Goal: Task Accomplishment & Management: Use online tool/utility

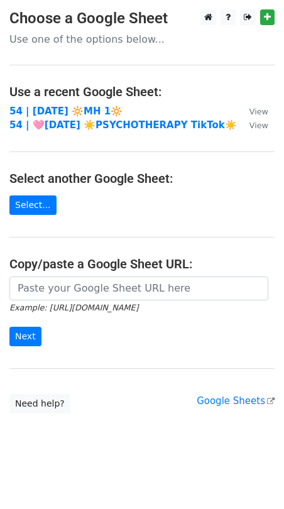
click at [55, 104] on td "54 | [DATE] 🔆MH 1🔆" at bounding box center [123, 111] width 228 height 14
click at [55, 111] on strong "54 | [DATE] 🔆MH 1🔆" at bounding box center [65, 111] width 113 height 11
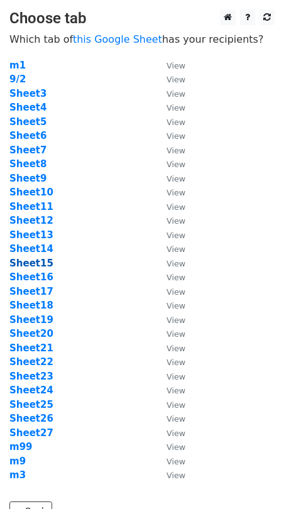
click at [38, 262] on strong "Sheet15" at bounding box center [31, 263] width 44 height 11
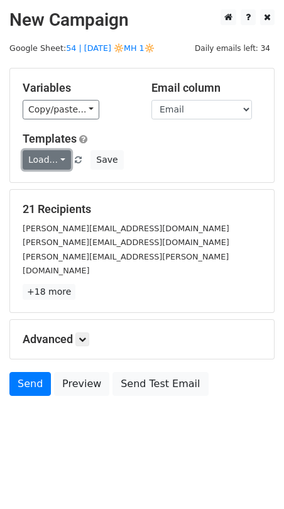
click at [35, 156] on link "Load..." at bounding box center [47, 159] width 48 height 19
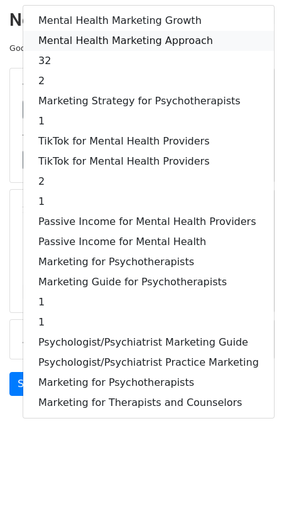
click at [109, 36] on link "Mental Health Marketing Approach" at bounding box center [148, 41] width 251 height 20
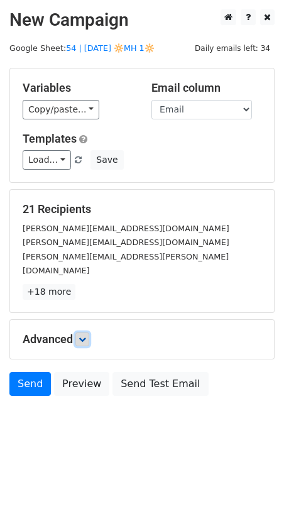
click at [84, 336] on icon at bounding box center [83, 340] width 8 height 8
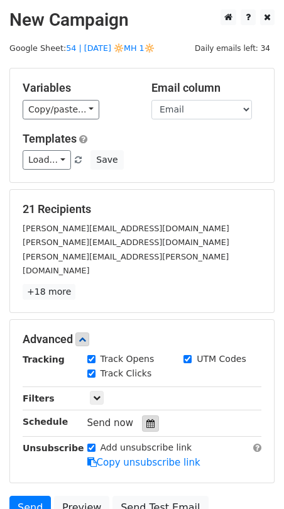
click at [148, 419] on icon at bounding box center [150, 423] width 8 height 9
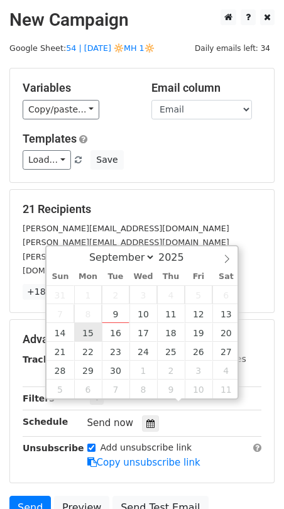
type input "2025-09-15 12:00"
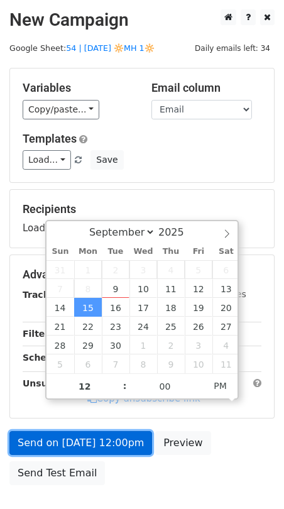
click at [90, 434] on link "Send on Sep 15 at 12:00pm" at bounding box center [80, 443] width 143 height 24
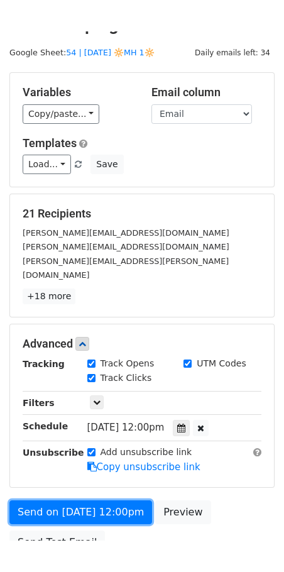
scroll to position [29, 0]
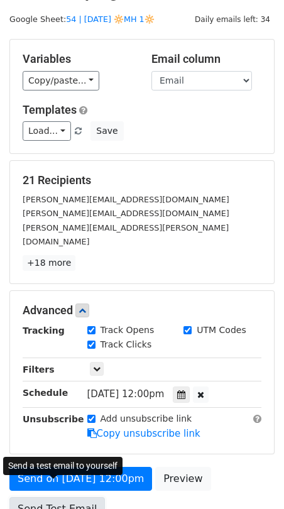
click at [70, 497] on link "Send Test Email" at bounding box center [57, 509] width 96 height 24
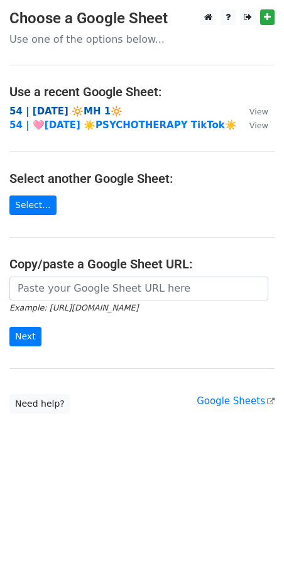
click at [72, 107] on strong "54 | [DATE] 🔆MH 1🔆" at bounding box center [65, 111] width 113 height 11
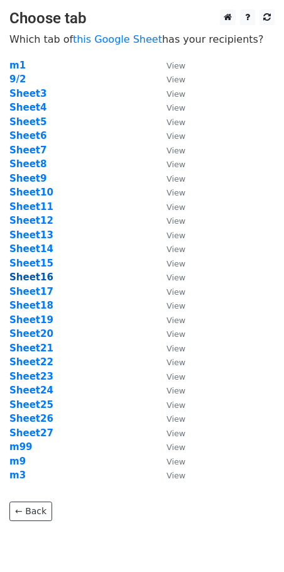
click at [43, 275] on strong "Sheet16" at bounding box center [31, 277] width 44 height 11
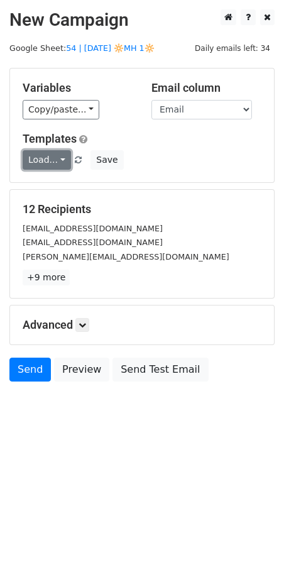
click at [61, 158] on link "Load..." at bounding box center [47, 159] width 48 height 19
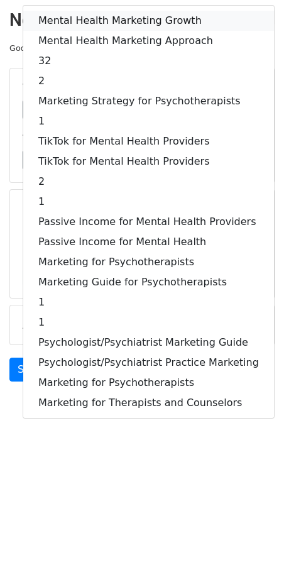
click at [102, 21] on link "Mental Health Marketing Growth" at bounding box center [148, 21] width 251 height 20
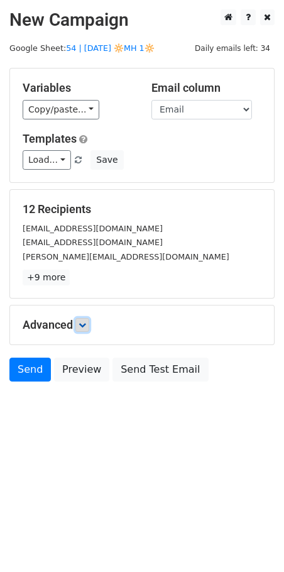
click at [89, 324] on link at bounding box center [82, 325] width 14 height 14
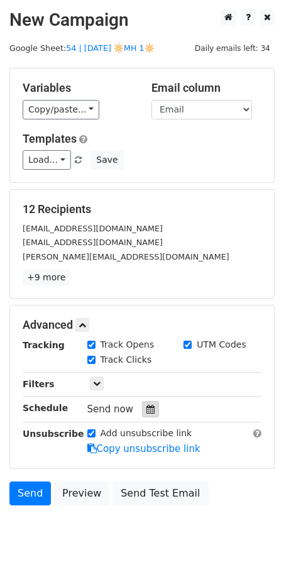
click at [146, 402] on div at bounding box center [150, 409] width 17 height 16
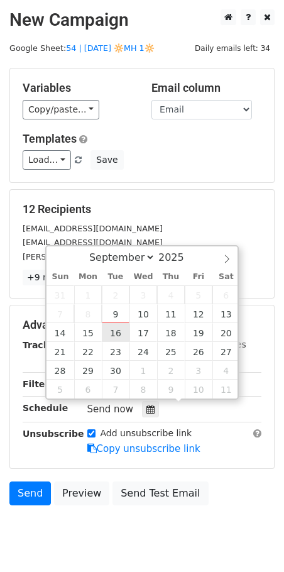
type input "2025-09-16 12:00"
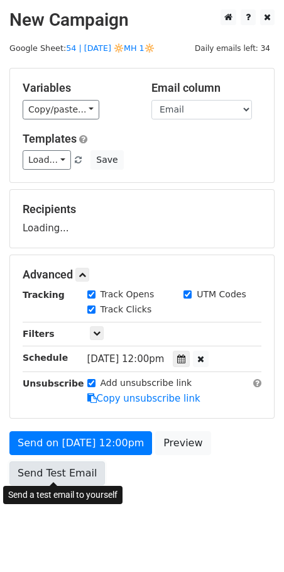
click at [75, 470] on link "Send Test Email" at bounding box center [57, 473] width 96 height 24
